Goal: Information Seeking & Learning: Learn about a topic

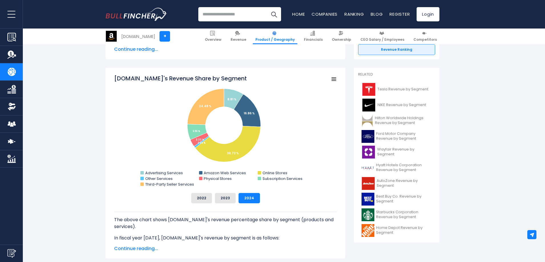
scroll to position [152, 0]
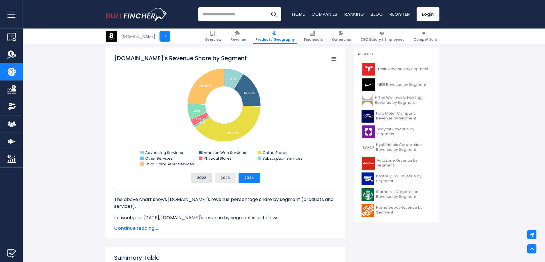
click at [227, 179] on button "2023" at bounding box center [225, 178] width 21 height 10
click at [200, 181] on button "2022" at bounding box center [201, 178] width 21 height 10
click at [221, 178] on button "2023" at bounding box center [225, 178] width 21 height 10
click at [246, 176] on button "2024" at bounding box center [248, 178] width 21 height 10
